Goal: Task Accomplishment & Management: Manage account settings

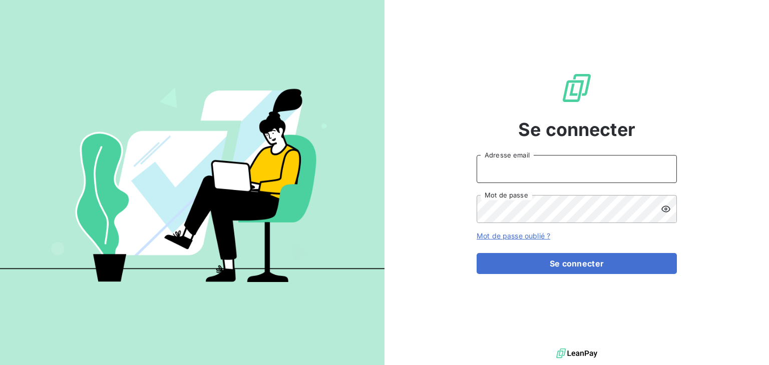
type input "[EMAIL_ADDRESS][DOMAIN_NAME]"
click at [566, 283] on div "Se connecter [EMAIL_ADDRESS][DOMAIN_NAME] Adresse email Mot de passe Mot de pas…" at bounding box center [576, 173] width 200 height 346
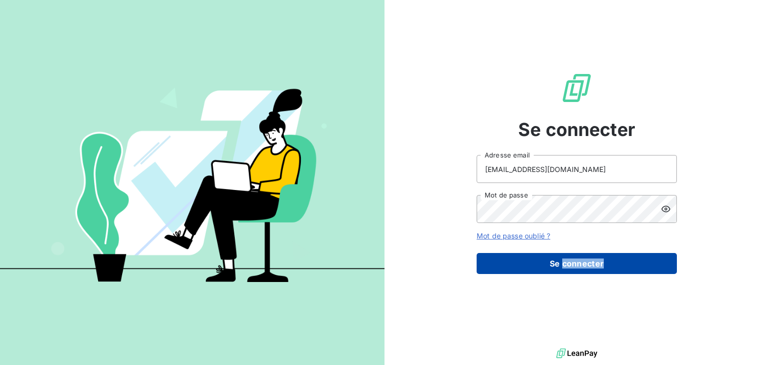
click at [565, 261] on button "Se connecter" at bounding box center [576, 263] width 200 height 21
click at [562, 271] on button "Se connecter" at bounding box center [576, 263] width 200 height 21
